Goal: Information Seeking & Learning: Learn about a topic

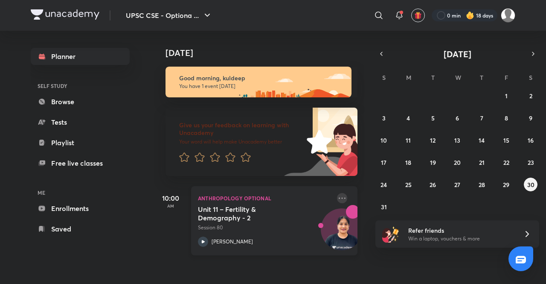
click at [337, 194] on icon at bounding box center [342, 198] width 10 height 10
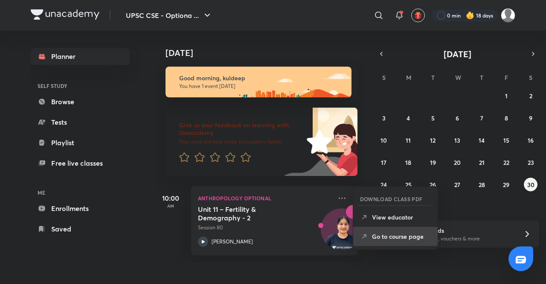
click at [390, 228] on li "Go to course page" at bounding box center [395, 235] width 84 height 19
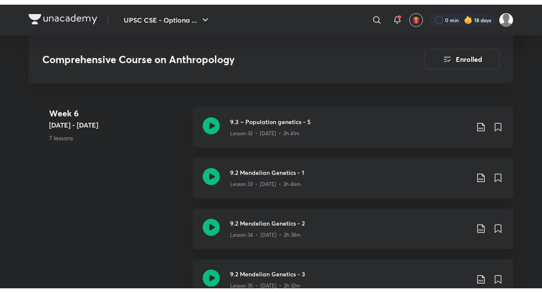
scroll to position [2253, 0]
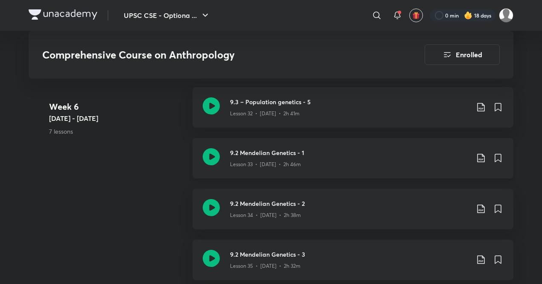
click at [261, 160] on p "Lesson 33 • [DATE] • 2h 46m" at bounding box center [265, 164] width 71 height 8
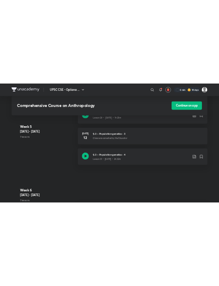
scroll to position [2198, 0]
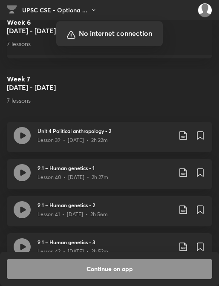
click at [77, 227] on div at bounding box center [109, 143] width 219 height 286
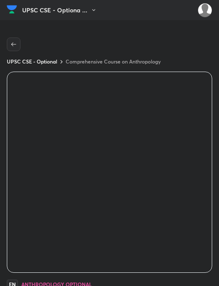
scroll to position [714, 0]
